Goal: Task Accomplishment & Management: Manage account settings

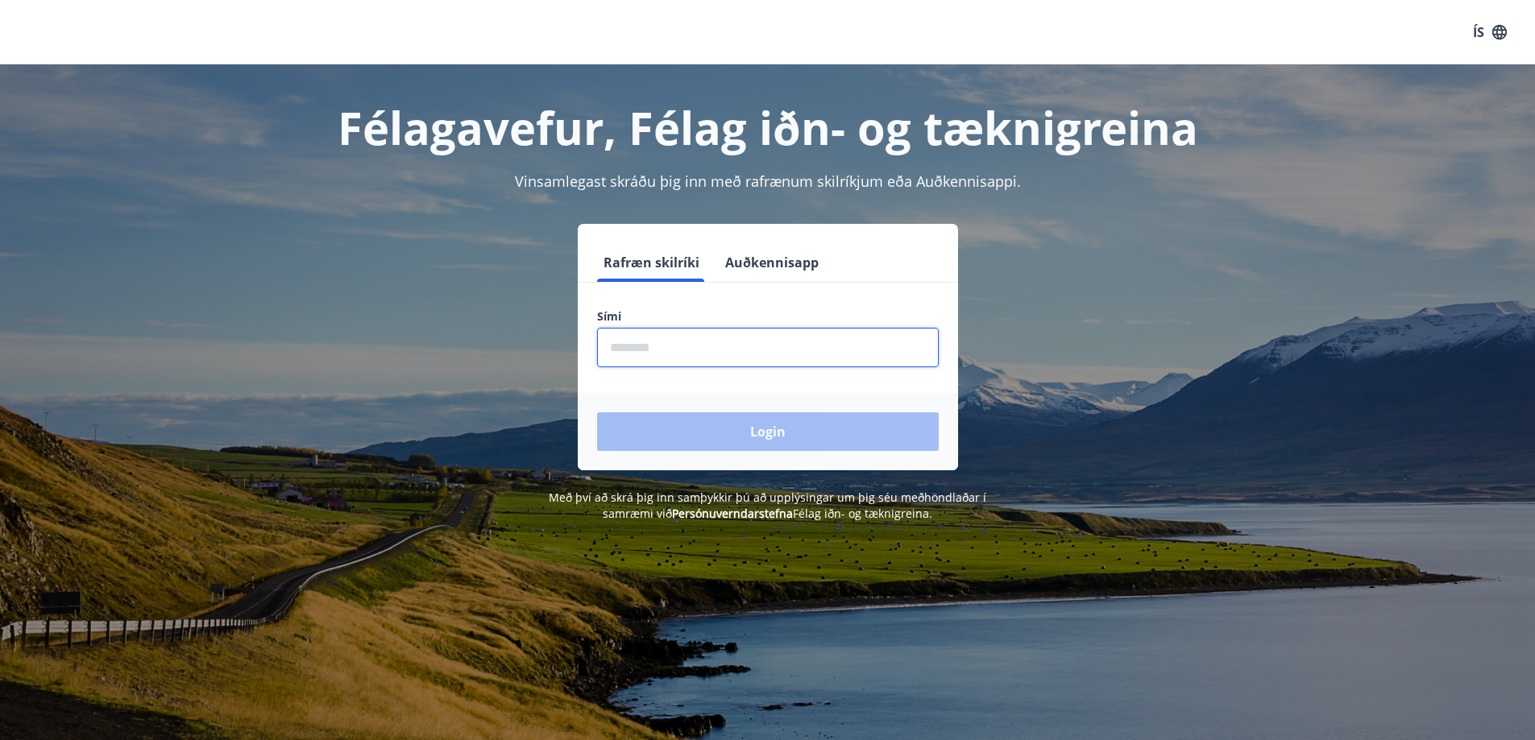
click at [669, 354] on input "phone" at bounding box center [768, 347] width 342 height 39
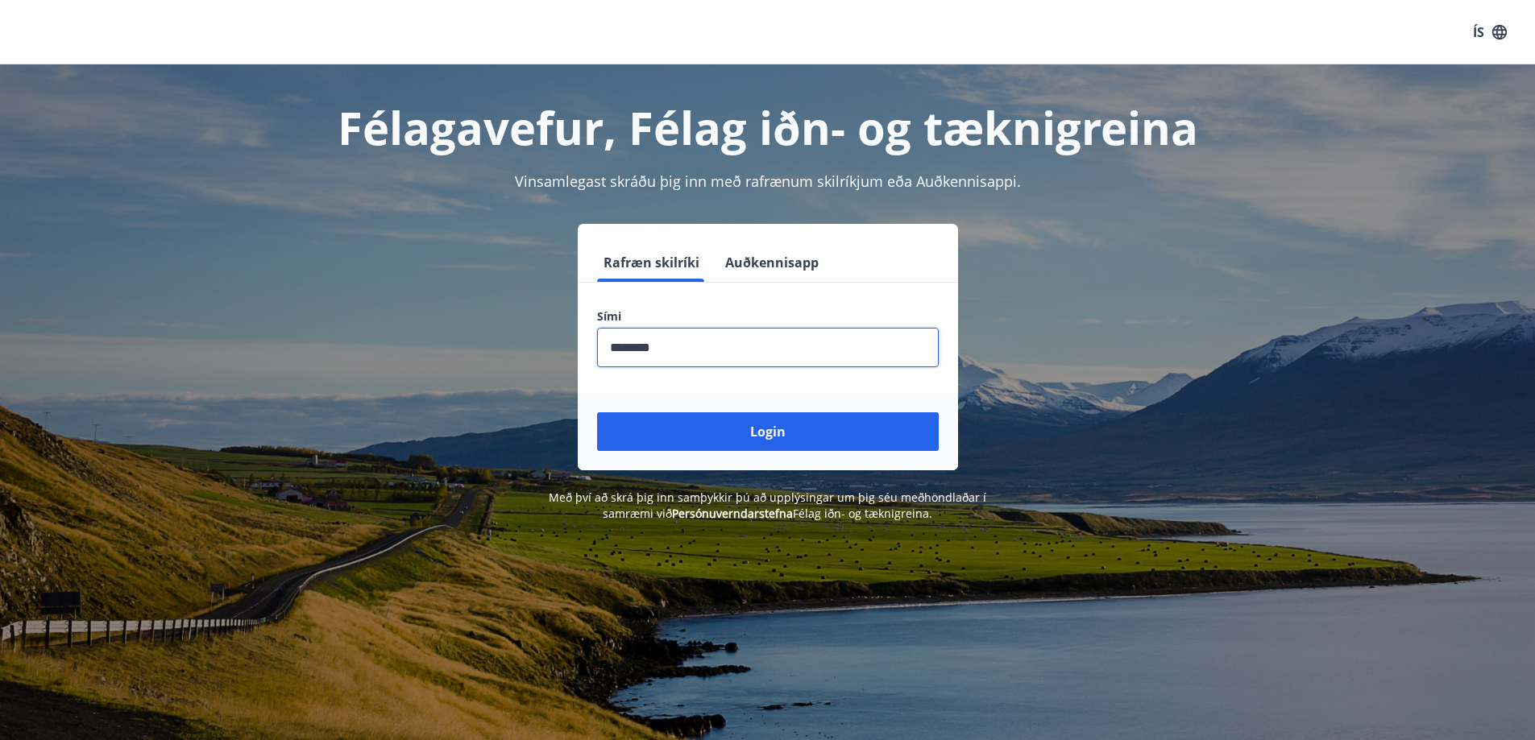
type input "********"
click at [597, 413] on button "Login" at bounding box center [768, 432] width 342 height 39
